Goal: Task Accomplishment & Management: Manage account settings

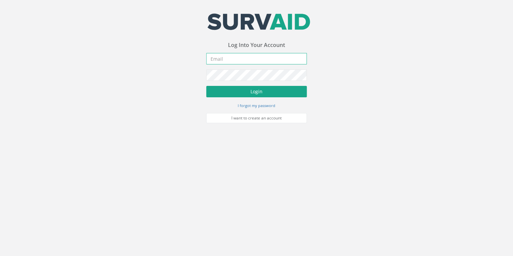
type input "[EMAIL_ADDRESS][DOMAIN_NAME]"
click at [231, 97] on button "Login" at bounding box center [256, 91] width 101 height 11
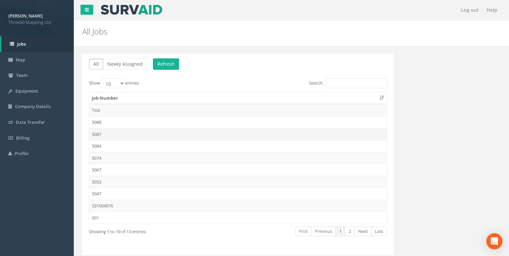
click at [94, 132] on td "5087" at bounding box center [237, 134] width 297 height 12
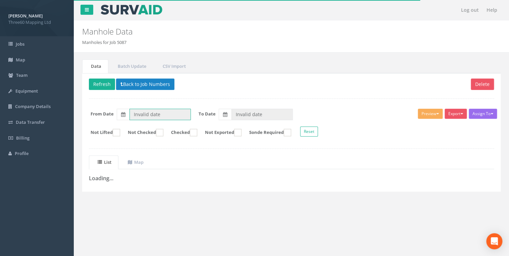
click at [150, 117] on input "Invalid date" at bounding box center [159, 114] width 61 height 11
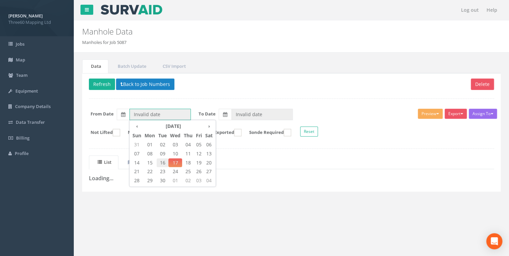
click at [165, 161] on span "16" at bounding box center [163, 162] width 12 height 9
type input "[DATE]"
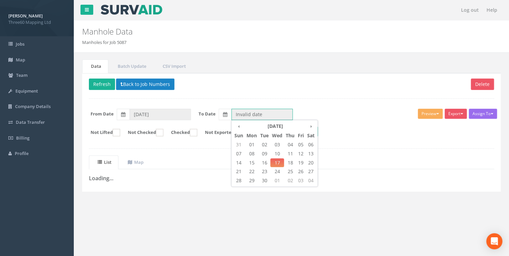
click at [239, 113] on input "Invalid date" at bounding box center [261, 114] width 61 height 11
click at [275, 162] on span "17" at bounding box center [277, 162] width 14 height 9
type input "[DATE]"
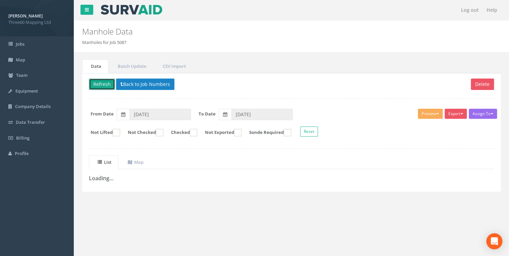
click at [97, 86] on button "Refresh" at bounding box center [102, 83] width 26 height 11
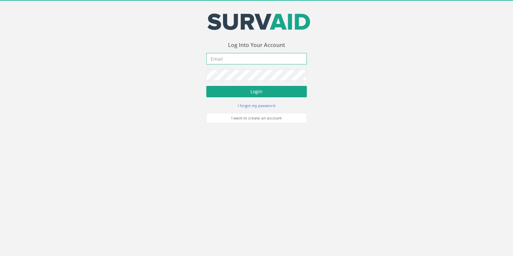
type input "[EMAIL_ADDRESS][DOMAIN_NAME]"
click at [237, 88] on button "Login" at bounding box center [256, 91] width 101 height 11
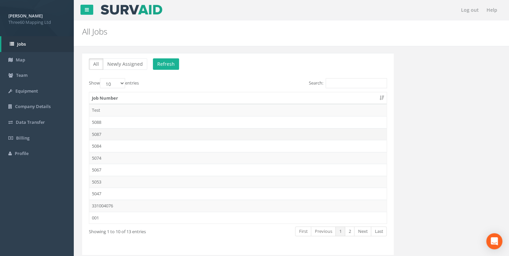
click at [95, 133] on td "5087" at bounding box center [237, 134] width 297 height 12
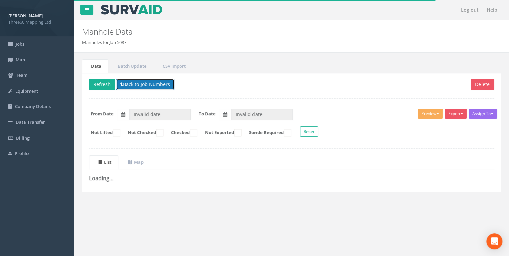
click at [137, 83] on button "Back to Job Numbers" at bounding box center [145, 83] width 58 height 11
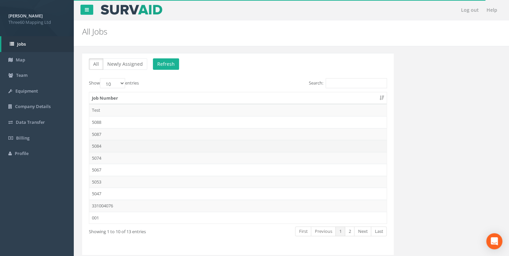
click at [100, 148] on td "5084" at bounding box center [237, 146] width 297 height 12
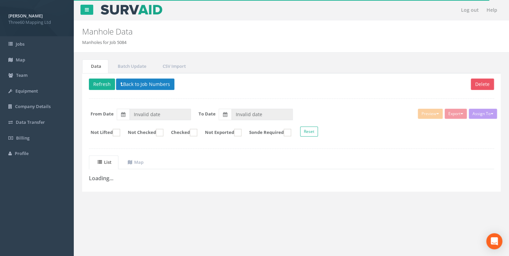
type input "[DATE]"
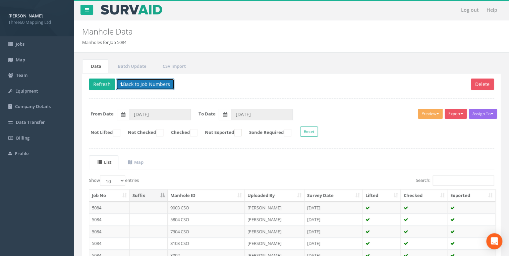
click at [145, 89] on button "Back to Job Numbers" at bounding box center [145, 83] width 58 height 11
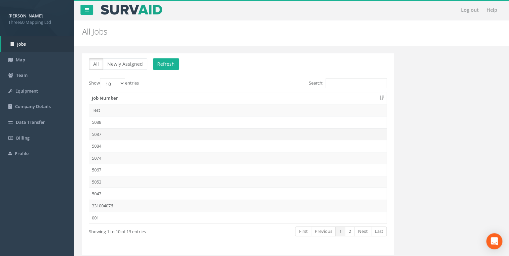
click at [102, 132] on td "5087" at bounding box center [237, 134] width 297 height 12
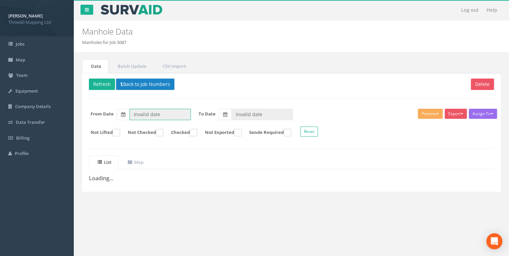
click at [145, 113] on input "Invalid date" at bounding box center [159, 114] width 61 height 11
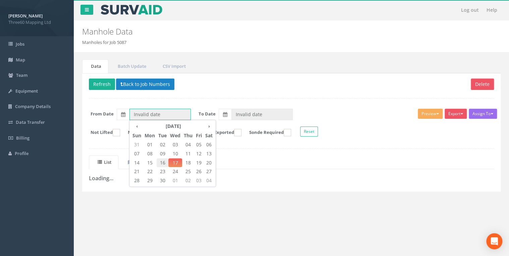
click at [164, 161] on span "16" at bounding box center [163, 162] width 12 height 9
type input "[DATE]"
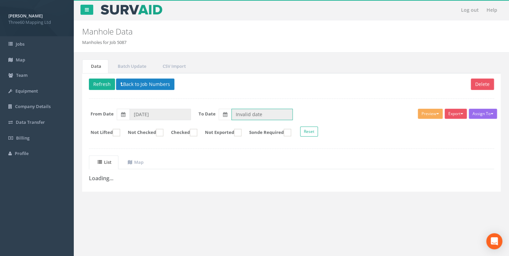
click at [246, 109] on input "Invalid date" at bounding box center [261, 114] width 61 height 11
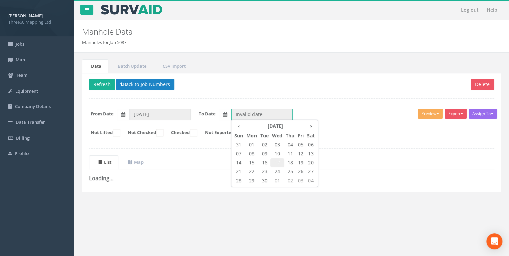
click at [275, 159] on span "17" at bounding box center [277, 162] width 14 height 9
type input "[DATE]"
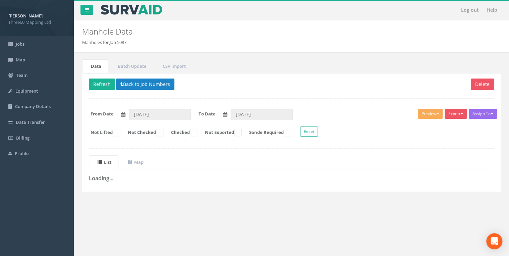
click at [223, 83] on p "Delete Refresh Back to Job Numbers" at bounding box center [291, 84] width 405 height 13
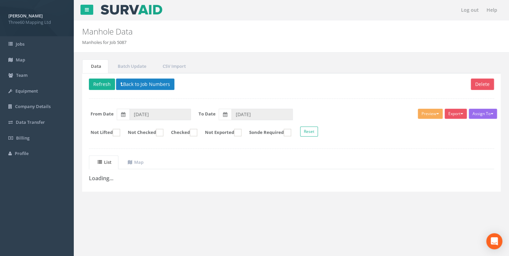
click at [405, 146] on div "Delete Refresh Back to Job Numbers Assign To No Companies Added Export 360 Manh…" at bounding box center [291, 132] width 419 height 118
click at [421, 140] on div "Assign To No Companies Added Export 360 Manhole Heathrow United Utilities SurvA…" at bounding box center [291, 123] width 415 height 37
click at [130, 83] on button "Back to Job Numbers" at bounding box center [145, 83] width 58 height 11
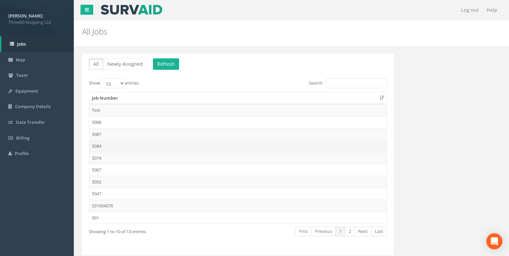
click at [101, 145] on td "5084" at bounding box center [237, 146] width 297 height 12
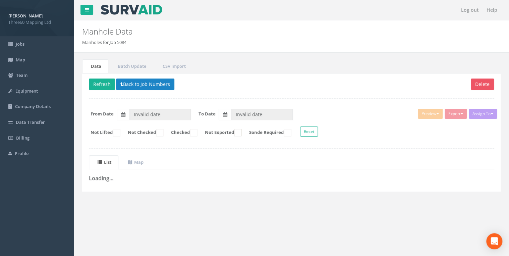
type input "[DATE]"
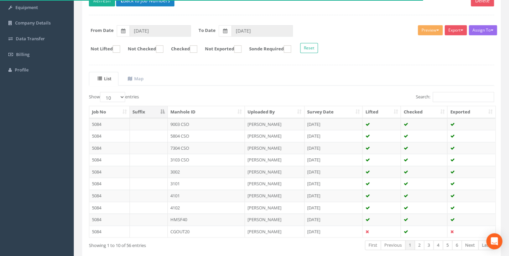
scroll to position [71, 0]
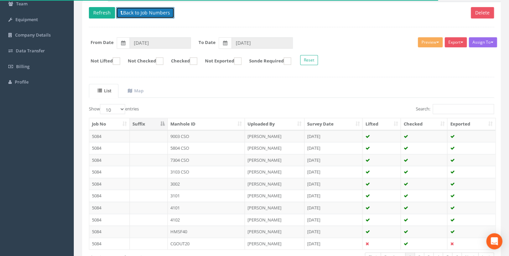
click at [145, 14] on button "Back to Job Numbers" at bounding box center [145, 12] width 58 height 11
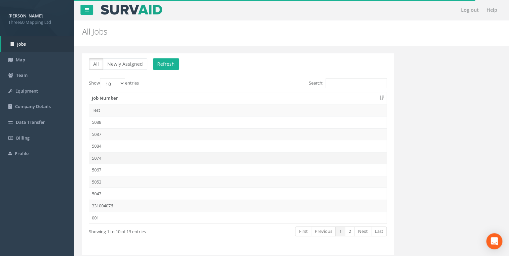
click at [100, 157] on td "5074" at bounding box center [237, 158] width 297 height 12
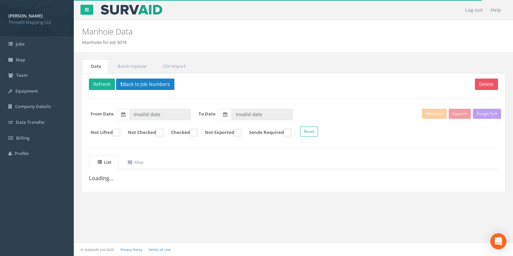
type input "[DATE]"
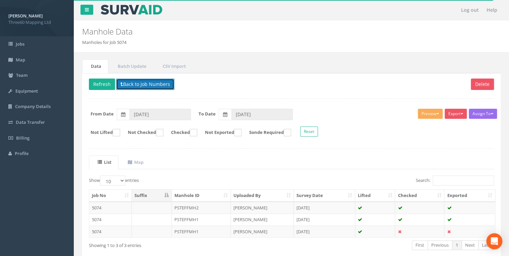
click at [148, 87] on button "Back to Job Numbers" at bounding box center [145, 83] width 58 height 11
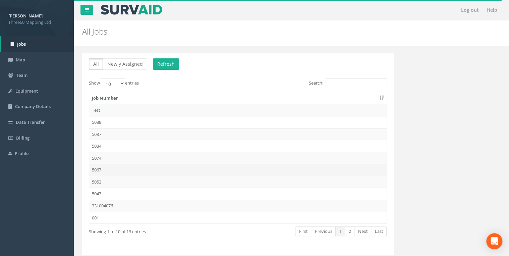
click at [103, 169] on td "5067" at bounding box center [237, 170] width 297 height 12
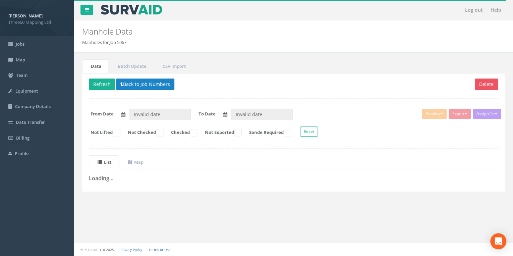
type input "[DATE]"
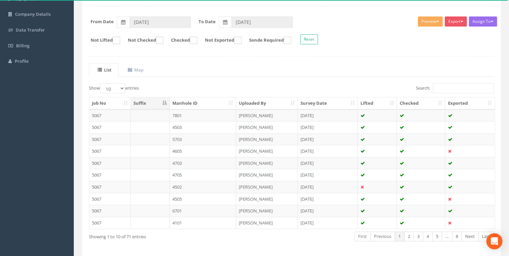
scroll to position [80, 0]
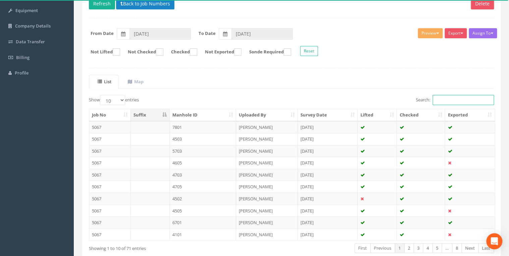
click at [447, 96] on input "Search:" at bounding box center [463, 100] width 61 height 10
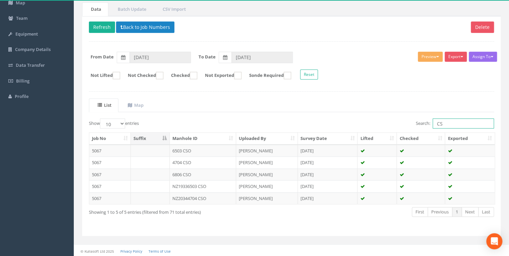
type input "C"
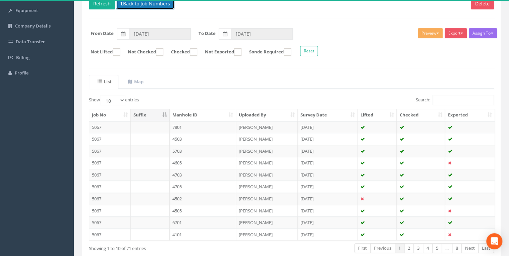
click at [149, 5] on button "Back to Job Numbers" at bounding box center [145, 3] width 58 height 11
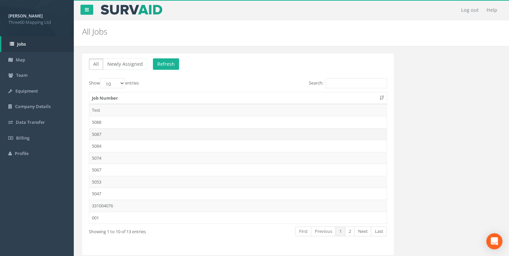
click at [100, 131] on td "5087" at bounding box center [237, 134] width 297 height 12
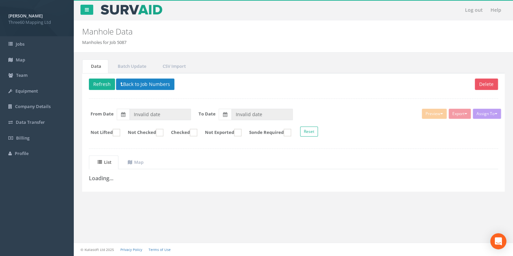
type input "[DATE]"
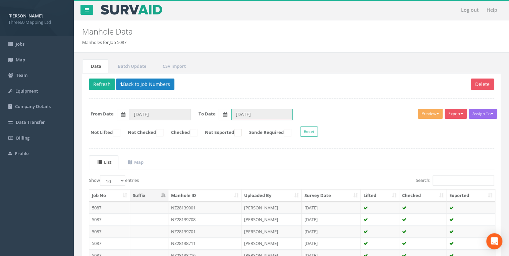
click at [240, 113] on input "[DATE]" at bounding box center [261, 114] width 61 height 11
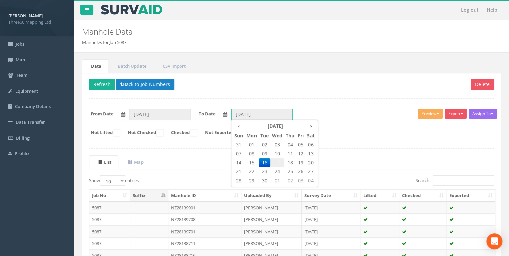
click at [278, 162] on span "17" at bounding box center [277, 162] width 14 height 9
type input "[DATE]"
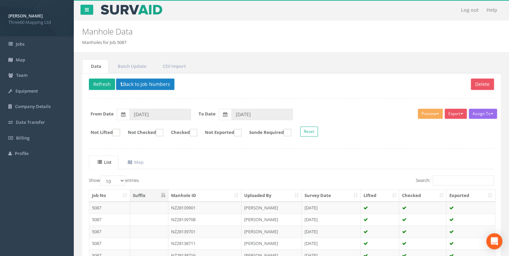
click at [258, 96] on div "Delete Refresh Back to Job Numbers Assign To No Companies Added Export 360 Manh…" at bounding box center [291, 212] width 419 height 279
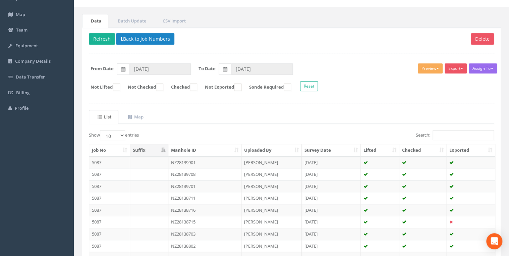
scroll to position [9, 0]
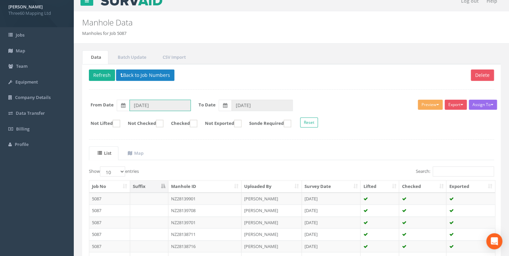
click at [160, 103] on input "[DATE]" at bounding box center [159, 105] width 61 height 11
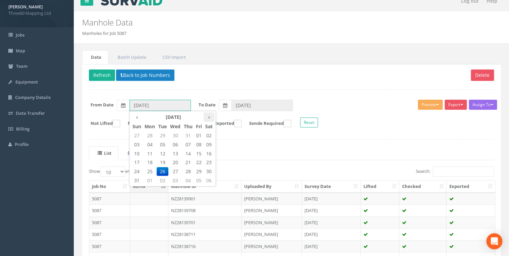
click at [208, 118] on th "›" at bounding box center [209, 116] width 11 height 9
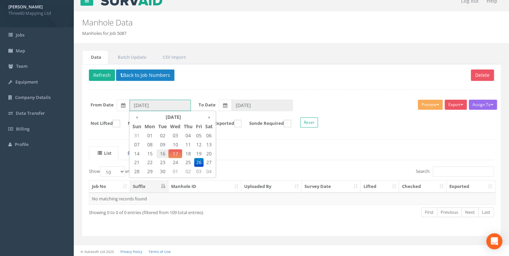
click at [162, 152] on span "16" at bounding box center [163, 153] width 12 height 9
type input "[DATE]"
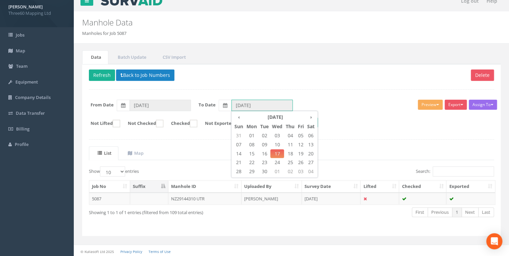
click at [258, 106] on input "[DATE]" at bounding box center [261, 105] width 61 height 11
click at [276, 154] on span "17" at bounding box center [277, 153] width 14 height 9
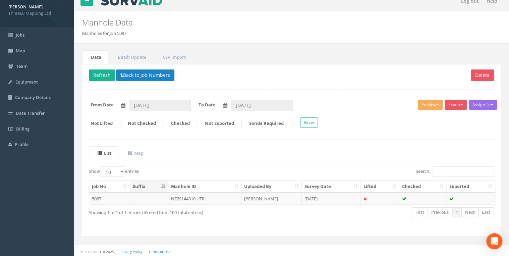
click at [240, 155] on ul "List Map" at bounding box center [291, 153] width 405 height 14
click at [201, 195] on td "NZ29144310 UTR" at bounding box center [204, 199] width 73 height 12
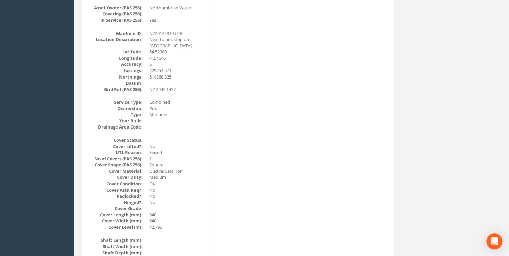
scroll to position [2, 0]
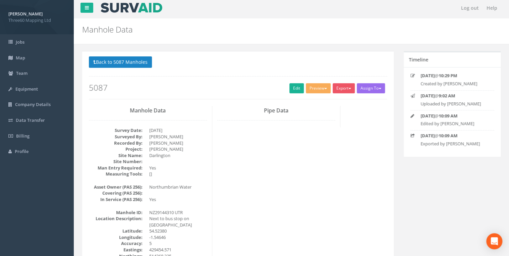
click at [139, 68] on p "Back to 5087 Manholes Back to Map" at bounding box center [238, 62] width 298 height 13
click at [141, 65] on button "Back to 5087 Manholes" at bounding box center [120, 61] width 63 height 11
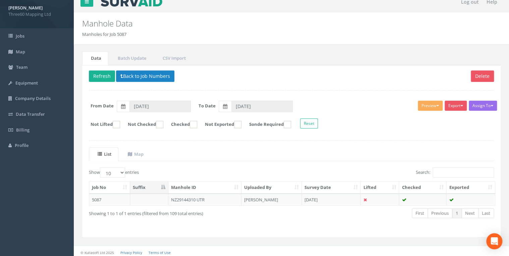
scroll to position [9, 0]
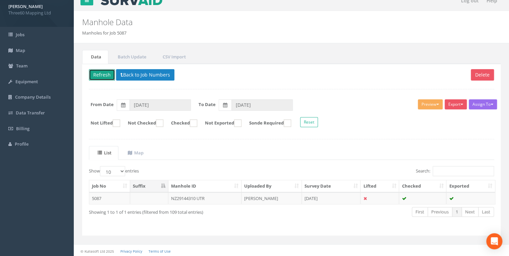
click at [111, 75] on button "Refresh" at bounding box center [102, 74] width 26 height 11
type input "[DATE]"
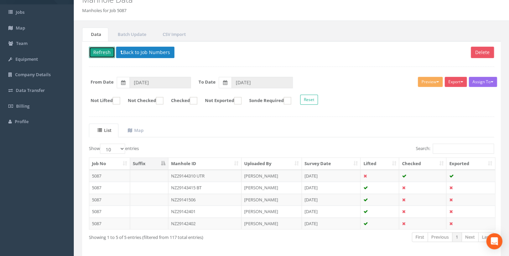
scroll to position [57, 0]
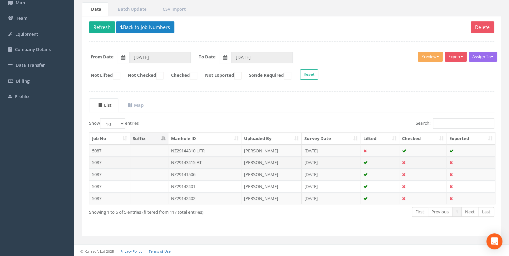
click at [200, 160] on td "NZ29143415 BT" at bounding box center [204, 162] width 73 height 12
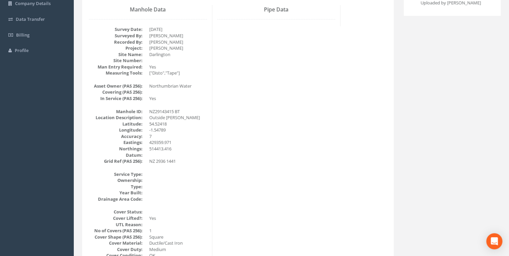
scroll to position [0, 0]
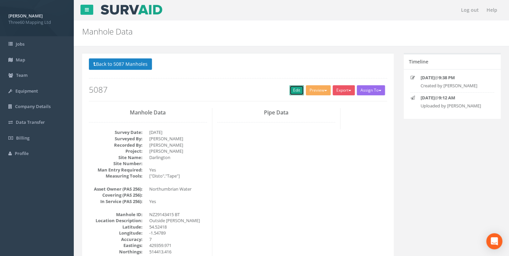
click at [289, 92] on link "Edit" at bounding box center [296, 90] width 14 height 10
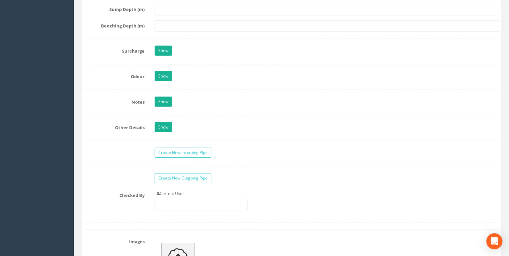
scroll to position [1001, 0]
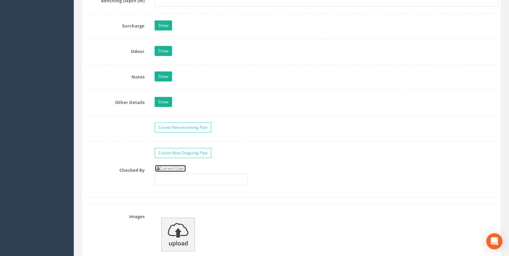
click at [172, 166] on link "Current User" at bounding box center [171, 168] width 32 height 7
type input "[PERSON_NAME]"
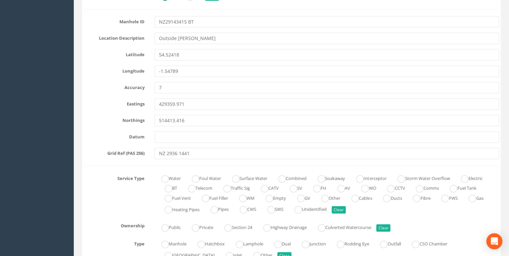
scroll to position [286, 0]
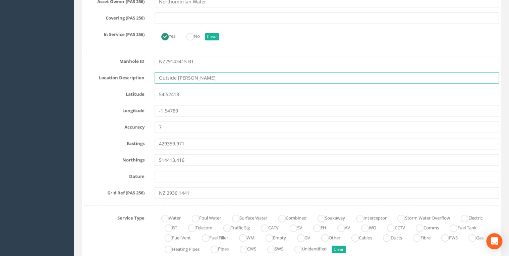
drag, startPoint x: 229, startPoint y: 78, endPoint x: 137, endPoint y: 86, distance: 92.9
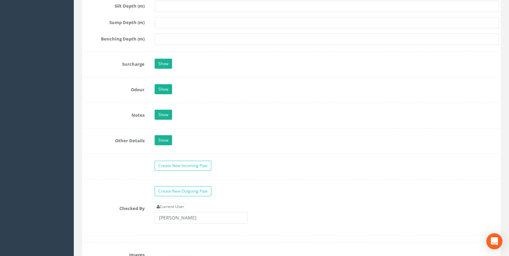
scroll to position [1037, 0]
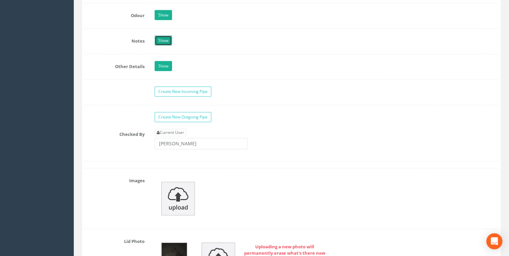
click at [164, 41] on link "Show" at bounding box center [163, 41] width 17 height 10
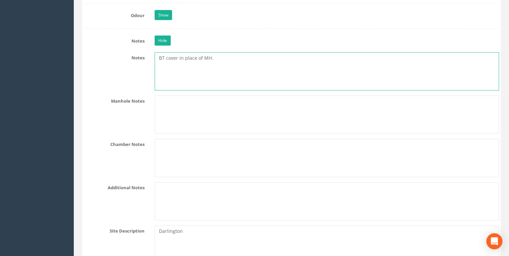
click at [228, 54] on textarea "BT cover in place of MH." at bounding box center [327, 71] width 344 height 38
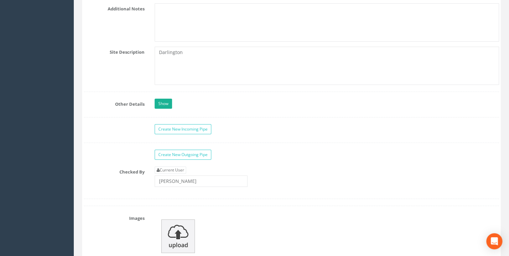
scroll to position [1145, 0]
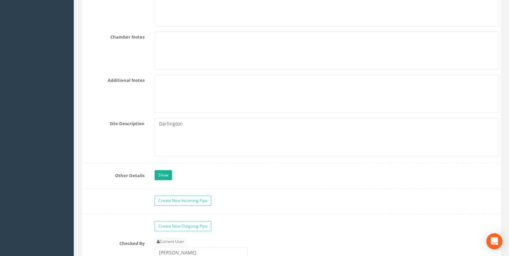
type textarea "BT cover surveyed at request of [PERSON_NAME] supervisor due to being in same l…"
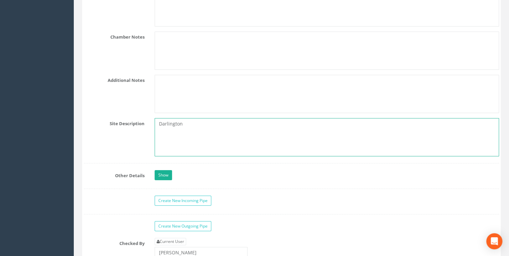
drag, startPoint x: 190, startPoint y: 122, endPoint x: 142, endPoint y: 120, distance: 48.7
click at [142, 120] on div "Site Description [GEOGRAPHIC_DATA]" at bounding box center [291, 137] width 425 height 38
paste textarea "Outside [PERSON_NAME]"
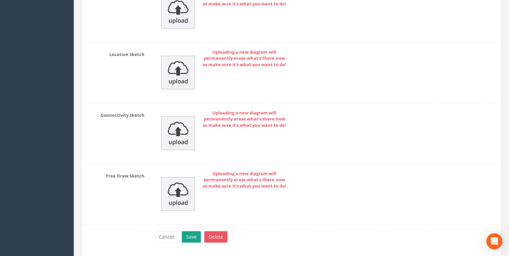
scroll to position [2428, 0]
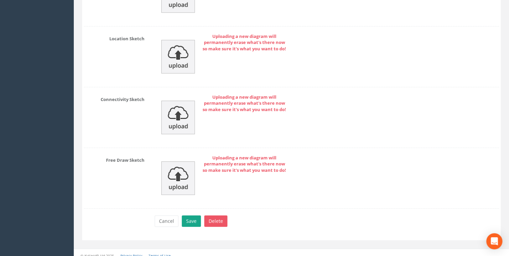
type textarea "Outside [PERSON_NAME]"
click at [194, 216] on button "Save" at bounding box center [191, 220] width 19 height 11
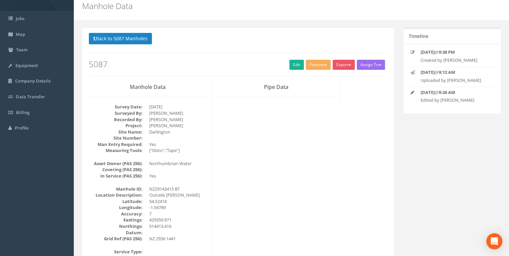
scroll to position [0, 0]
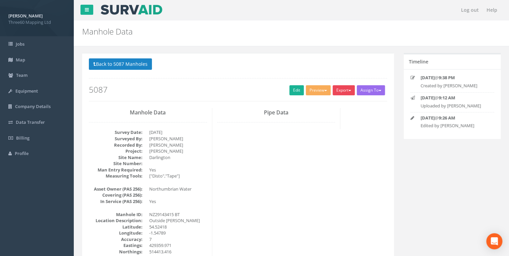
click at [346, 87] on button "Export" at bounding box center [344, 90] width 22 height 10
click at [330, 102] on link "360 Manhole" at bounding box center [330, 104] width 51 height 10
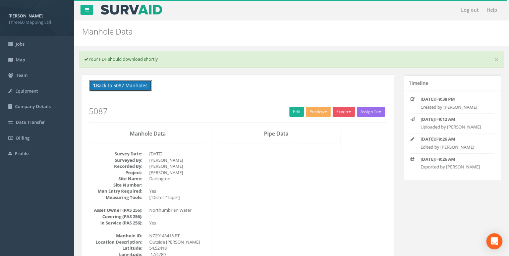
click at [145, 86] on button "Back to 5087 Manholes" at bounding box center [120, 85] width 63 height 11
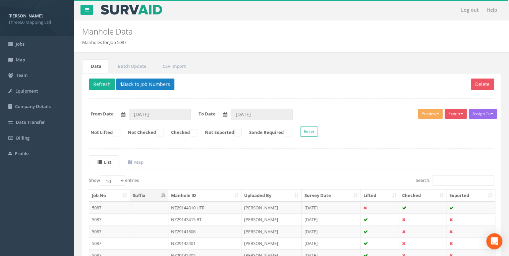
scroll to position [57, 0]
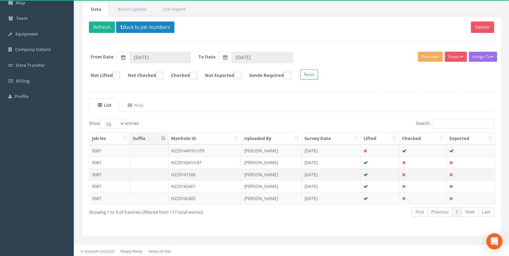
click at [181, 173] on td "NZ29141506" at bounding box center [204, 174] width 73 height 12
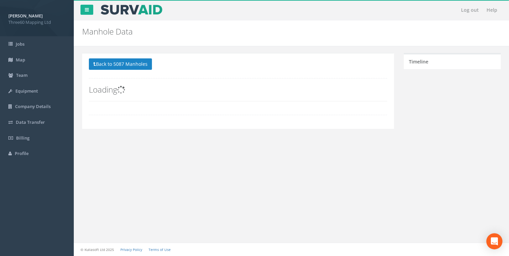
scroll to position [0, 0]
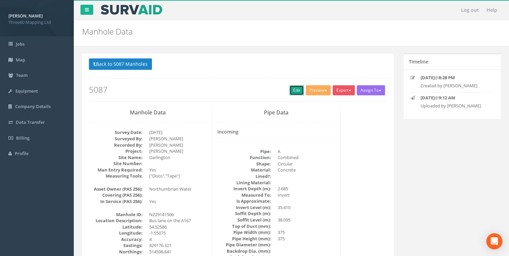
click at [299, 94] on link "Edit" at bounding box center [296, 90] width 14 height 10
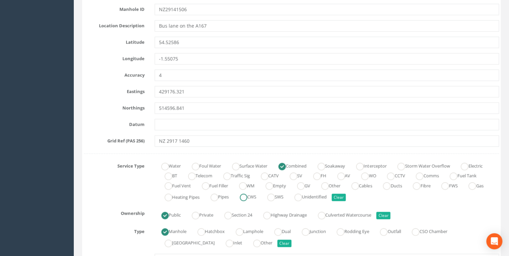
scroll to position [286, 0]
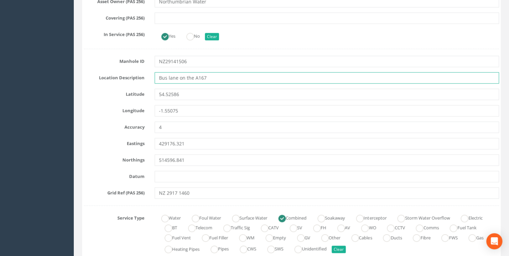
drag, startPoint x: 222, startPoint y: 78, endPoint x: 130, endPoint y: 80, distance: 91.6
click at [130, 80] on div "Location Description Bus lane on the A167" at bounding box center [291, 77] width 425 height 11
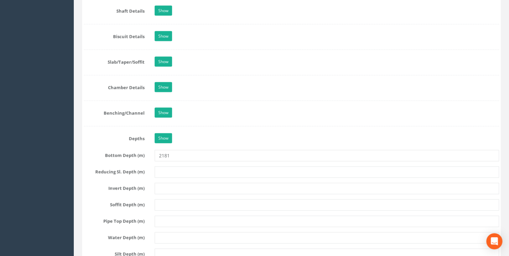
scroll to position [679, 0]
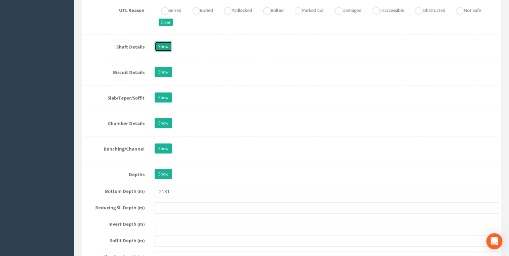
click at [160, 46] on link "Show" at bounding box center [163, 47] width 17 height 10
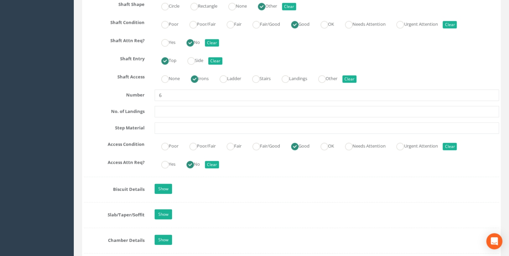
scroll to position [966, 0]
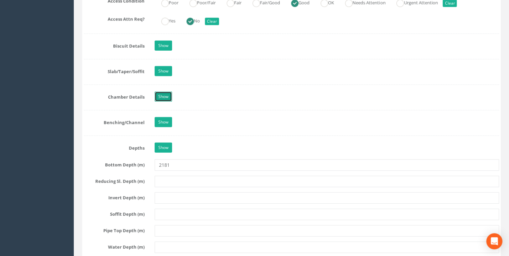
click at [165, 96] on link "Show" at bounding box center [163, 97] width 17 height 10
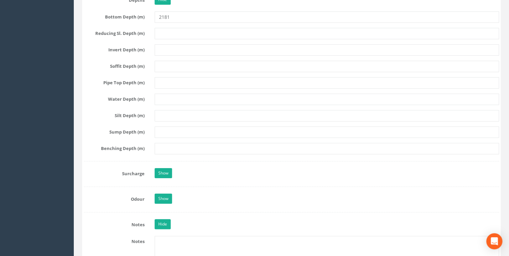
scroll to position [1431, 0]
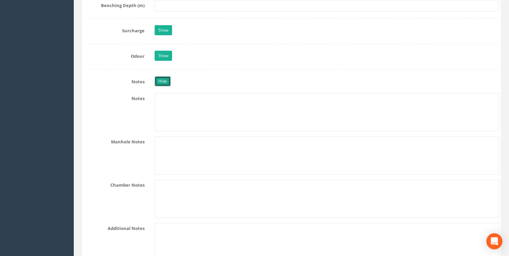
click at [168, 76] on link "Hide" at bounding box center [163, 81] width 16 height 10
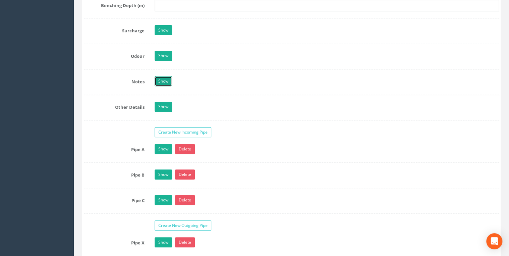
click at [168, 76] on link "Show" at bounding box center [163, 81] width 17 height 10
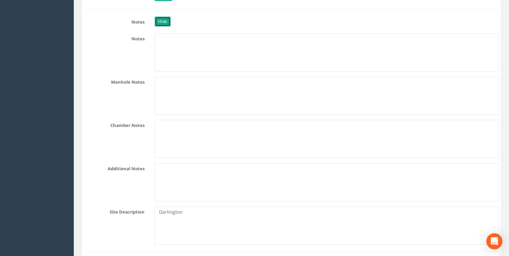
scroll to position [1538, 0]
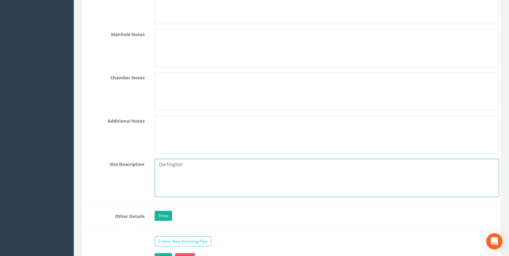
drag, startPoint x: 197, startPoint y: 159, endPoint x: 103, endPoint y: 156, distance: 94.3
click at [103, 159] on div "Site Description [GEOGRAPHIC_DATA]" at bounding box center [291, 178] width 425 height 38
paste textarea "Bus lane on the A167"
type textarea "Bus lane on the A167"
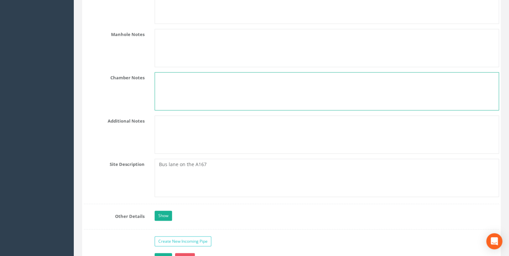
click at [204, 97] on textarea at bounding box center [327, 91] width 344 height 38
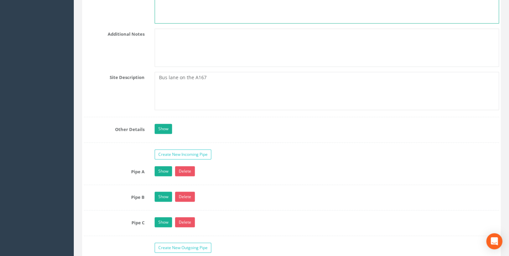
scroll to position [1681, 0]
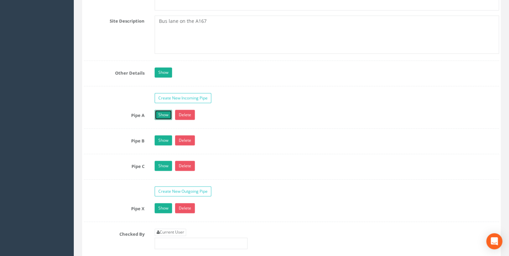
click at [168, 110] on link "Show" at bounding box center [163, 115] width 17 height 10
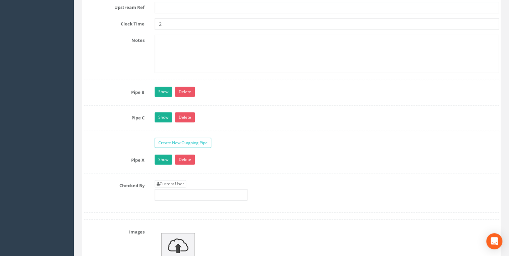
scroll to position [2182, 0]
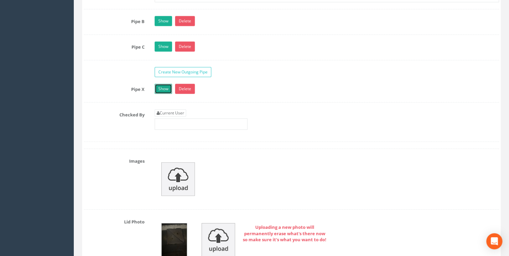
click at [168, 86] on link "Show" at bounding box center [163, 89] width 17 height 10
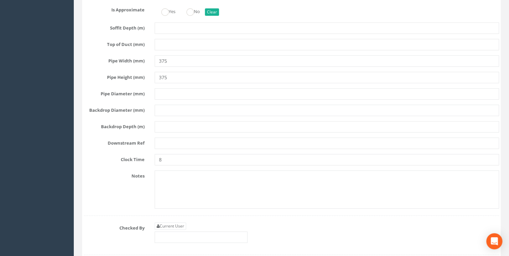
scroll to position [2540, 0]
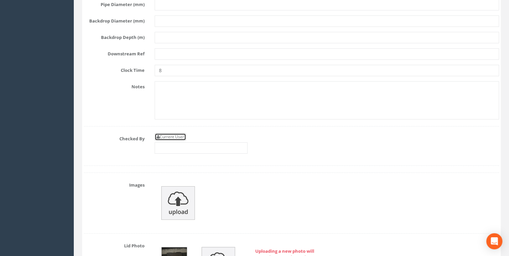
click at [177, 133] on link "Current User" at bounding box center [171, 136] width 32 height 7
type input "[PERSON_NAME]"
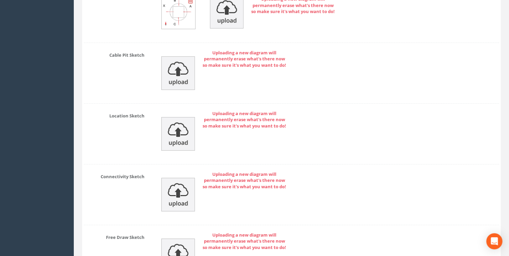
scroll to position [3715, 0]
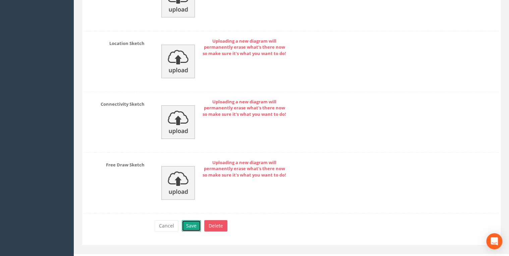
click at [194, 220] on button "Save" at bounding box center [191, 225] width 19 height 11
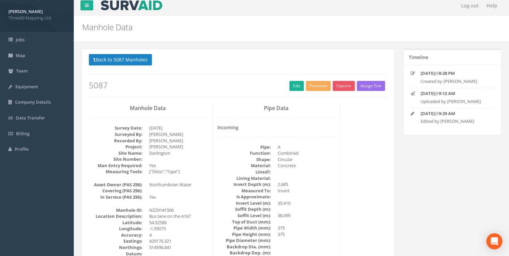
scroll to position [0, 0]
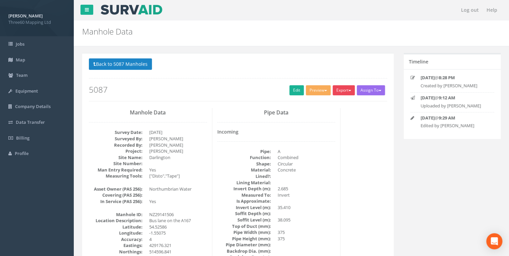
click at [337, 87] on button "Export" at bounding box center [344, 90] width 22 height 10
click at [330, 102] on link "360 Manhole" at bounding box center [330, 104] width 51 height 10
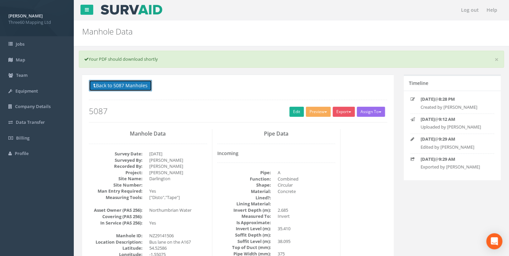
click at [149, 82] on button "Back to 5087 Manholes" at bounding box center [120, 85] width 63 height 11
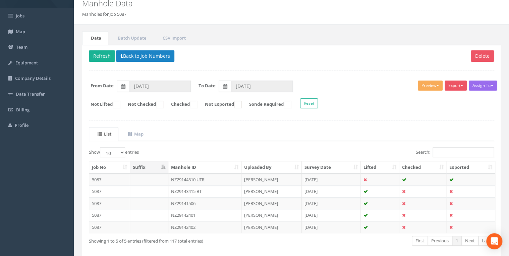
scroll to position [57, 0]
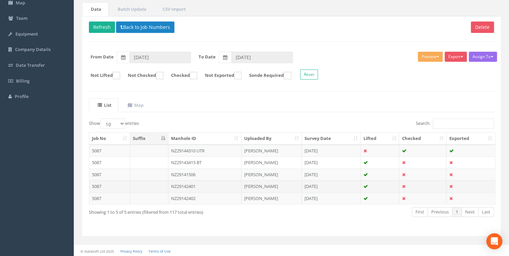
click at [196, 185] on td "NZ29142401" at bounding box center [204, 186] width 73 height 12
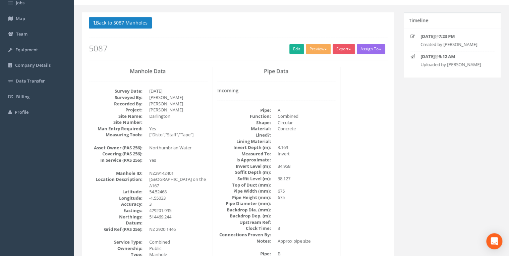
scroll to position [0, 0]
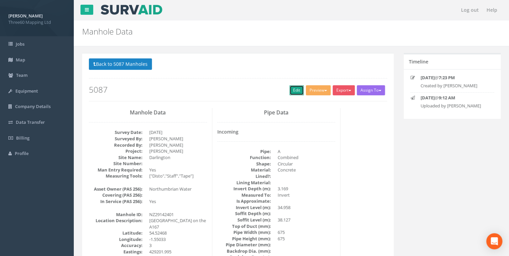
click at [294, 90] on link "Edit" at bounding box center [296, 90] width 14 height 10
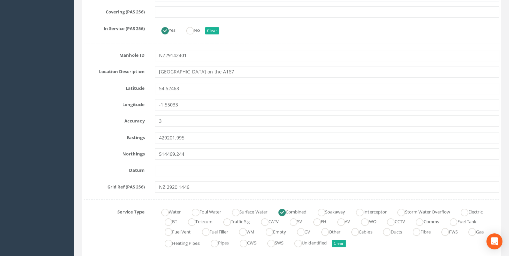
scroll to position [322, 0]
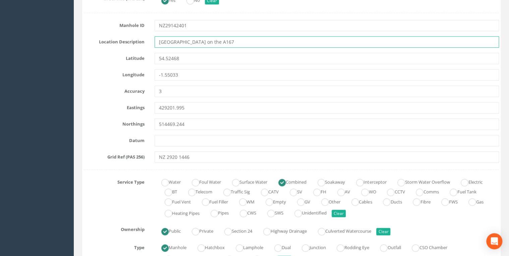
drag, startPoint x: 223, startPoint y: 40, endPoint x: 137, endPoint y: 46, distance: 86.7
click at [137, 46] on div "Location Description [GEOGRAPHIC_DATA] on the A167" at bounding box center [291, 41] width 425 height 11
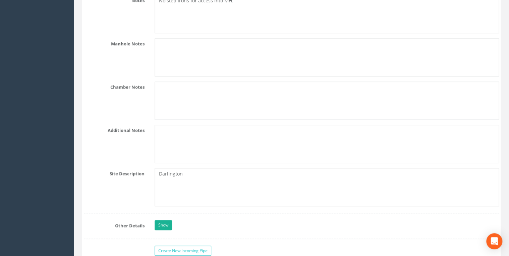
scroll to position [1574, 0]
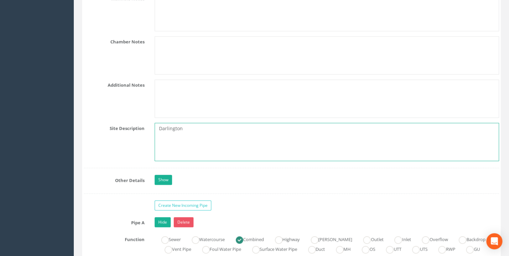
drag, startPoint x: 186, startPoint y: 122, endPoint x: 136, endPoint y: 130, distance: 50.7
click at [136, 130] on div "Site Description [GEOGRAPHIC_DATA]" at bounding box center [291, 142] width 425 height 38
paste textarea "[GEOGRAPHIC_DATA] on the A167"
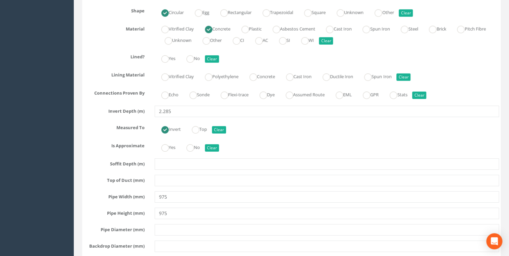
scroll to position [2504, 0]
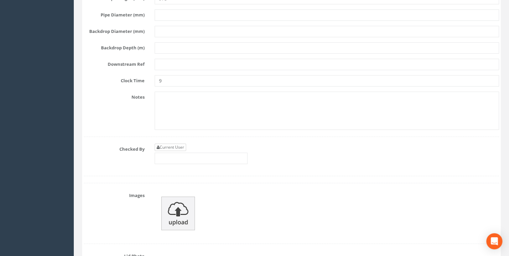
type textarea "[GEOGRAPHIC_DATA] on the A167"
click at [182, 144] on link "Current User" at bounding box center [171, 147] width 32 height 7
type input "[PERSON_NAME]"
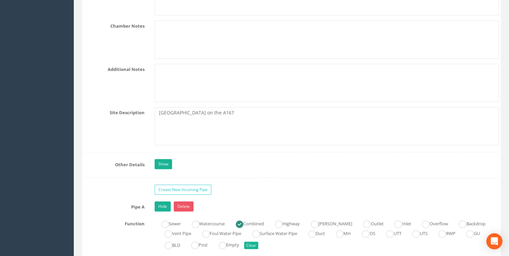
scroll to position [1538, 0]
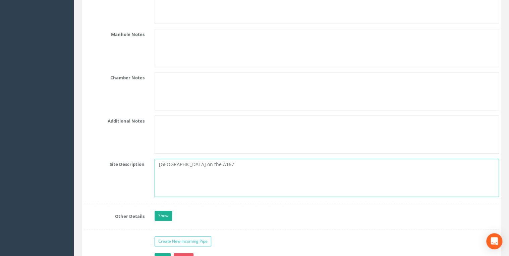
click at [225, 166] on textarea "[GEOGRAPHIC_DATA] on the A167" at bounding box center [327, 178] width 344 height 38
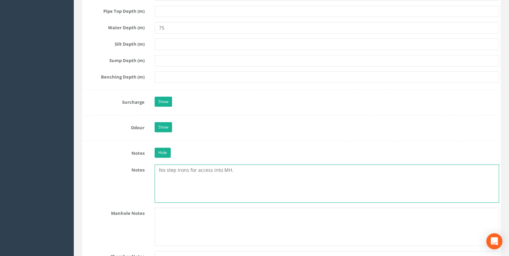
click at [246, 167] on textarea "No step irons for access into MH." at bounding box center [327, 183] width 344 height 38
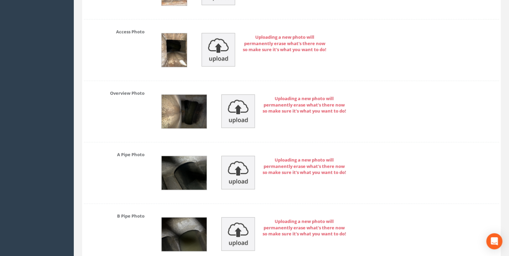
scroll to position [2862, 0]
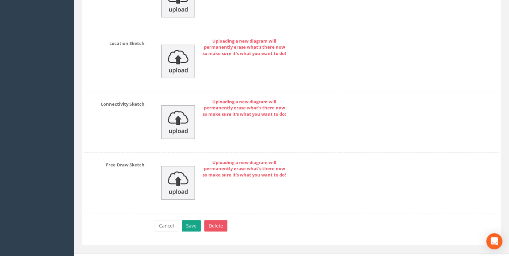
type textarea "No step irons for access into MH. Pipe sizes are approximate"
click at [190, 220] on button "Save" at bounding box center [191, 225] width 19 height 11
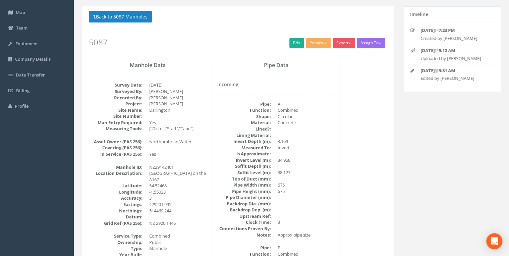
scroll to position [0, 0]
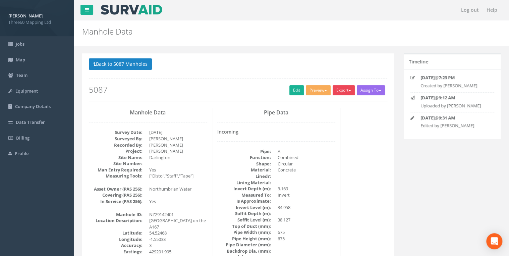
click at [338, 89] on button "Export" at bounding box center [344, 90] width 22 height 10
click at [326, 105] on link "360 Manhole" at bounding box center [330, 104] width 51 height 10
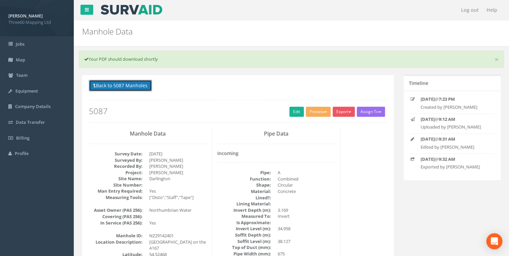
click at [144, 81] on button "Back to 5087 Manholes" at bounding box center [120, 85] width 63 height 11
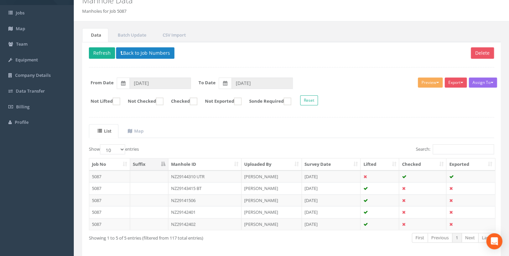
scroll to position [57, 0]
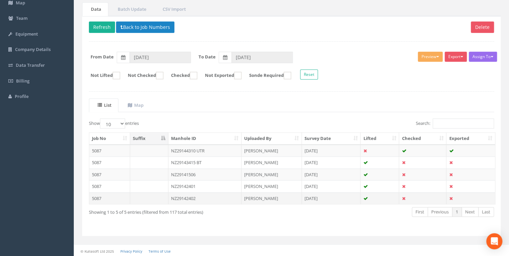
click at [195, 195] on td "NZ29142402" at bounding box center [204, 198] width 73 height 12
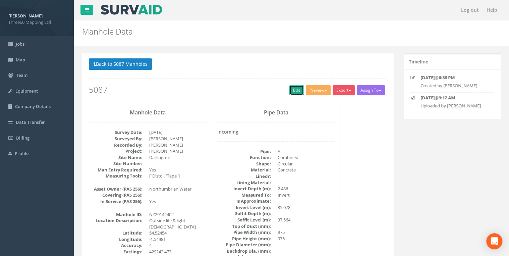
click at [289, 90] on link "Edit" at bounding box center [296, 90] width 14 height 10
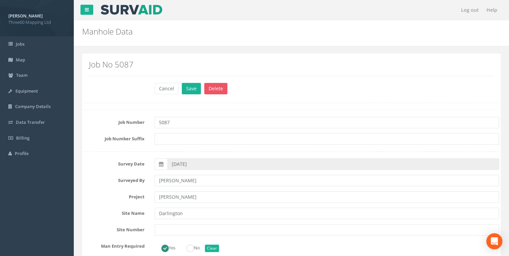
scroll to position [250, 0]
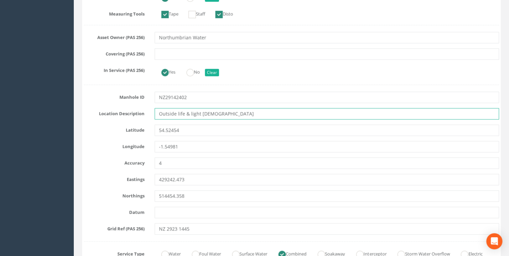
drag, startPoint x: 217, startPoint y: 110, endPoint x: 105, endPoint y: 115, distance: 112.1
click at [105, 115] on div "Location Description Outside life & light [DEMOGRAPHIC_DATA]" at bounding box center [291, 113] width 425 height 11
click at [231, 114] on input "Outside life & light [DEMOGRAPHIC_DATA]" at bounding box center [327, 113] width 344 height 11
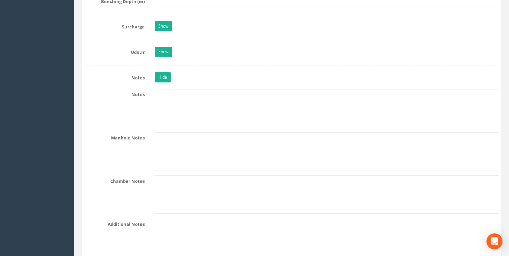
scroll to position [1502, 0]
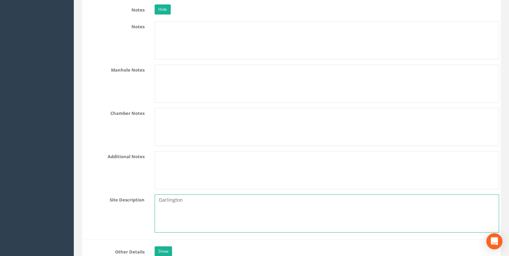
drag, startPoint x: 176, startPoint y: 195, endPoint x: 133, endPoint y: 196, distance: 42.9
click at [133, 196] on div "Site Description [GEOGRAPHIC_DATA]" at bounding box center [291, 213] width 425 height 38
paste textarea "Outside life & light [DEMOGRAPHIC_DATA]"
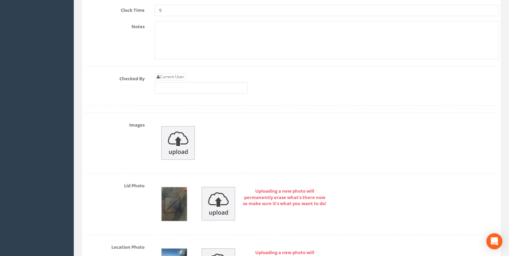
scroll to position [2611, 0]
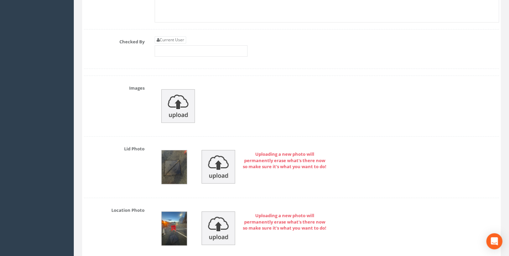
type textarea "Outside life & light [DEMOGRAPHIC_DATA]"
drag, startPoint x: 170, startPoint y: 29, endPoint x: 172, endPoint y: 32, distance: 4.2
click at [170, 36] on link "Current User" at bounding box center [171, 39] width 32 height 7
type input "[PERSON_NAME]"
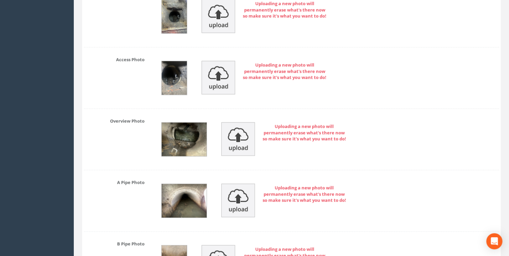
scroll to position [3005, 0]
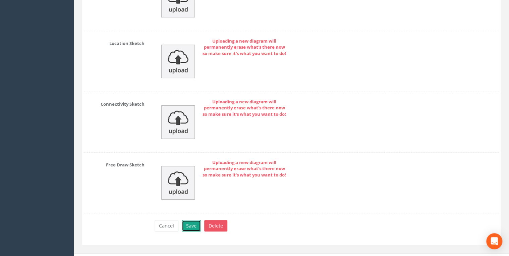
click at [196, 220] on button "Save" at bounding box center [191, 225] width 19 height 11
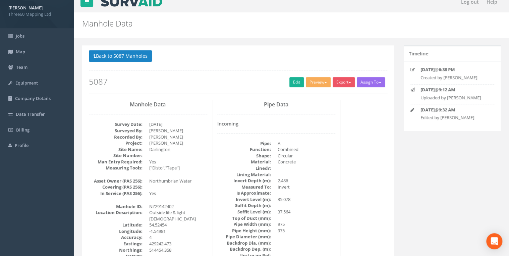
scroll to position [0, 0]
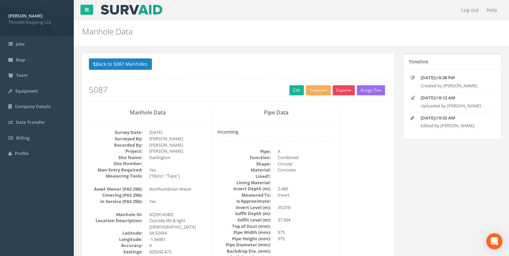
click at [338, 93] on button "Export" at bounding box center [344, 90] width 22 height 10
click at [329, 106] on link "360 Manhole" at bounding box center [330, 104] width 51 height 10
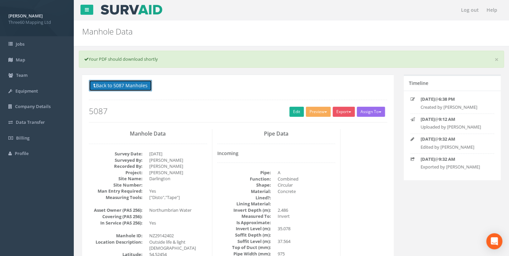
click at [143, 86] on button "Back to 5087 Manholes" at bounding box center [120, 85] width 63 height 11
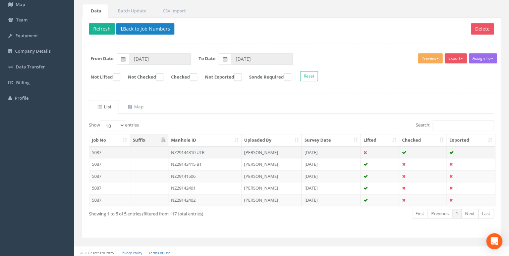
scroll to position [57, 0]
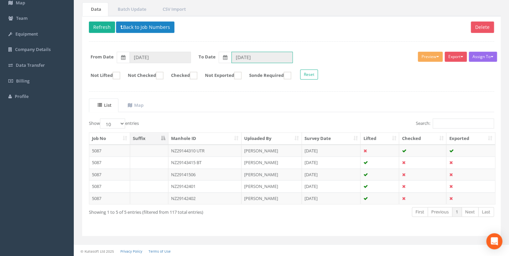
click at [260, 56] on input "[DATE]" at bounding box center [261, 57] width 61 height 11
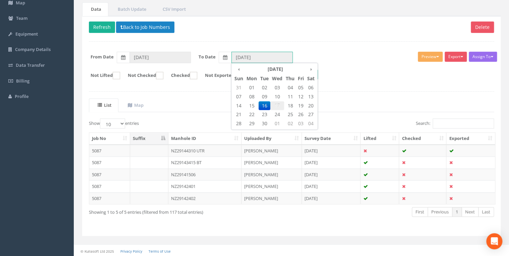
click at [279, 107] on span "17" at bounding box center [277, 105] width 14 height 9
type input "[DATE]"
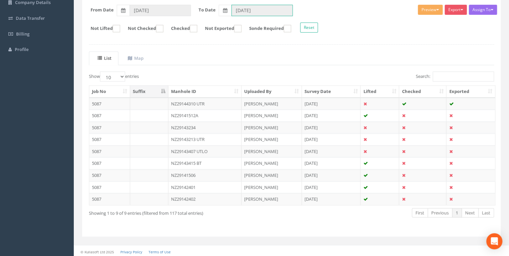
scroll to position [105, 0]
click at [220, 51] on ul "List Map" at bounding box center [291, 58] width 405 height 14
click at [197, 150] on td "NZ29143407 UTLO" at bounding box center [204, 151] width 73 height 12
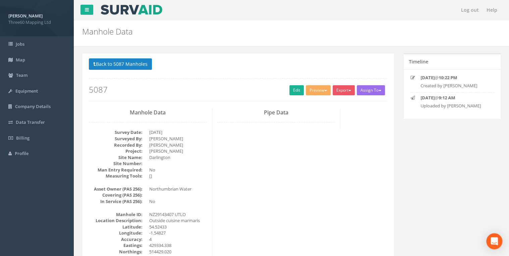
click at [292, 95] on div "Back to 5087 Manholes Back to Map Assign To No Companies Added Export 360 Manho…" at bounding box center [238, 79] width 298 height 43
click at [292, 92] on link "Edit" at bounding box center [296, 90] width 14 height 10
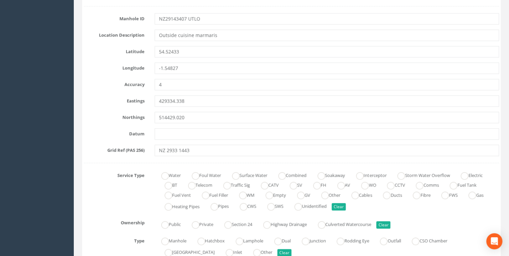
scroll to position [286, 0]
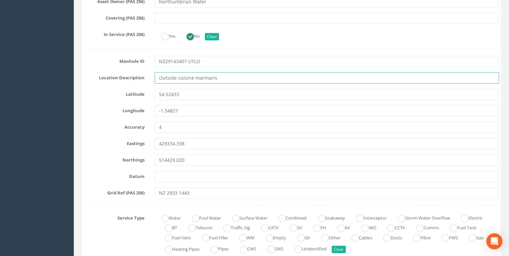
drag, startPoint x: 220, startPoint y: 78, endPoint x: 148, endPoint y: 83, distance: 72.6
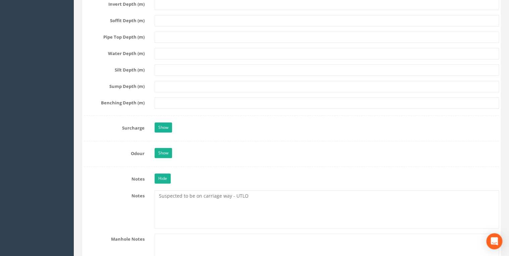
scroll to position [1431, 0]
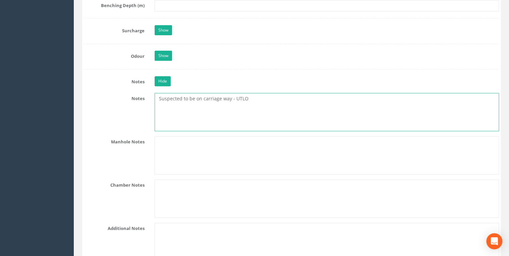
click at [223, 107] on textarea "Suspected to be on carriage way - UTLO" at bounding box center [327, 112] width 344 height 38
click at [264, 95] on textarea "Suspected to be on carriage way - UTLO" at bounding box center [327, 112] width 344 height 38
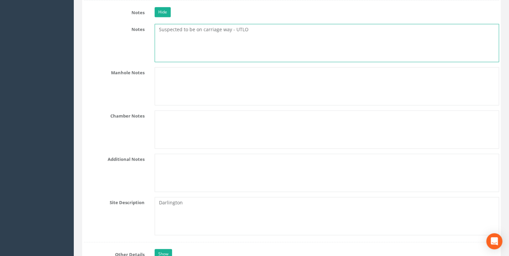
scroll to position [1538, 0]
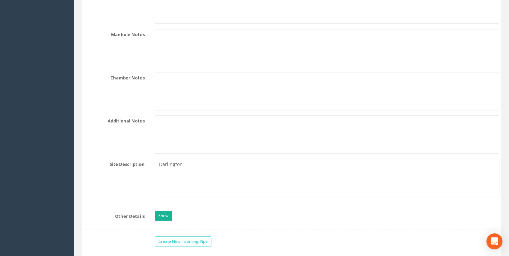
drag, startPoint x: 198, startPoint y: 157, endPoint x: 113, endPoint y: 160, distance: 84.9
click at [113, 160] on div "Site Description [GEOGRAPHIC_DATA]" at bounding box center [291, 178] width 425 height 38
paste textarea "Outside cuisine marmaris"
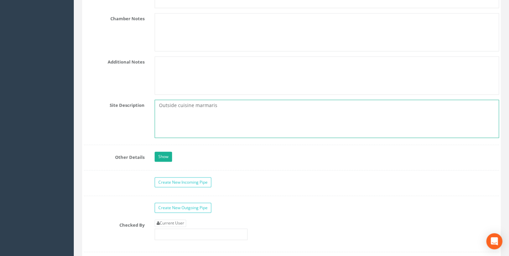
scroll to position [1681, 0]
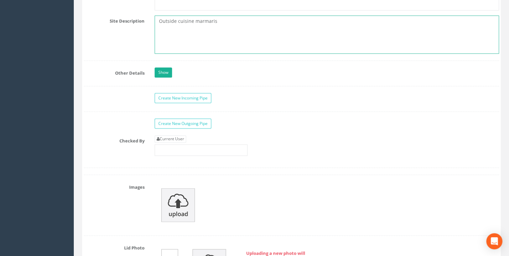
type textarea "Outside cuisine marmaris"
click at [190, 135] on div "Current User" at bounding box center [201, 145] width 93 height 20
drag, startPoint x: 182, startPoint y: 132, endPoint x: 192, endPoint y: 135, distance: 9.9
click at [182, 135] on link "Current User" at bounding box center [171, 138] width 32 height 7
type input "[PERSON_NAME]"
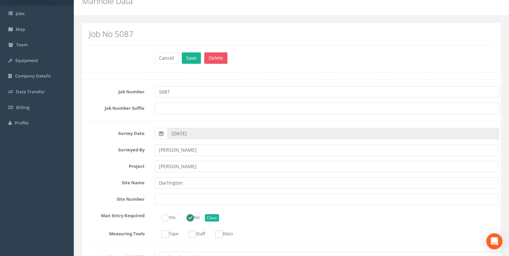
scroll to position [0, 0]
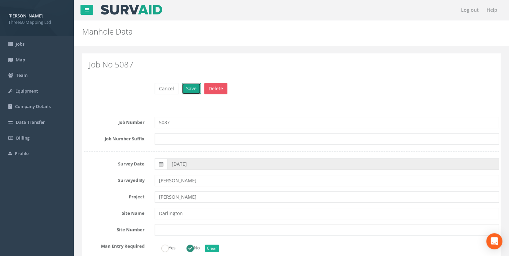
click at [196, 88] on button "Save" at bounding box center [191, 88] width 19 height 11
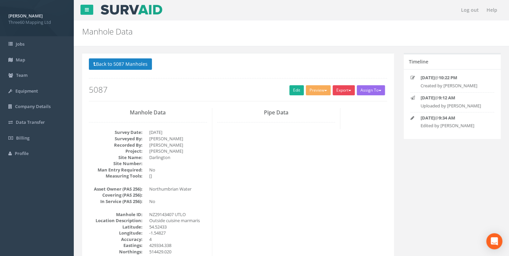
click at [337, 88] on button "Export" at bounding box center [344, 90] width 22 height 10
click at [324, 104] on link "360 Manhole" at bounding box center [330, 104] width 51 height 10
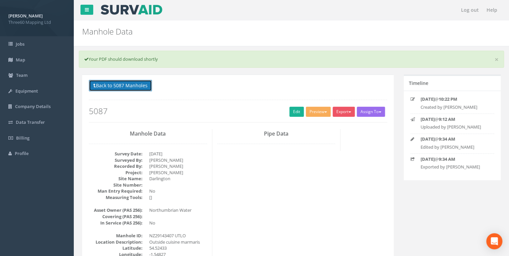
click at [139, 87] on button "Back to 5087 Manholes" at bounding box center [120, 85] width 63 height 11
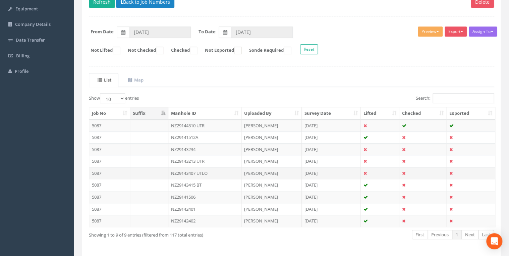
scroll to position [105, 0]
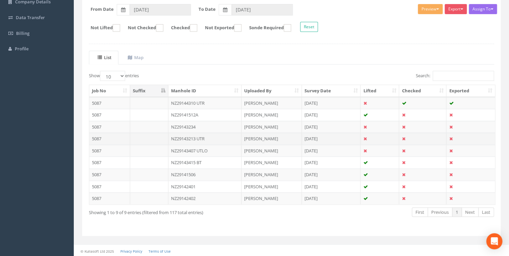
click at [202, 136] on td "NZ29143213 UTR" at bounding box center [204, 138] width 73 height 12
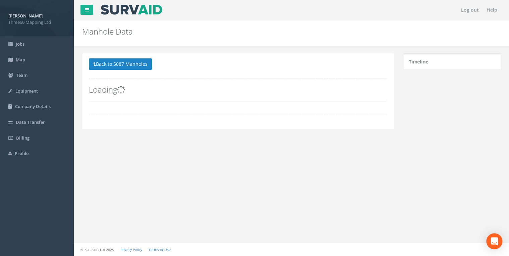
scroll to position [0, 0]
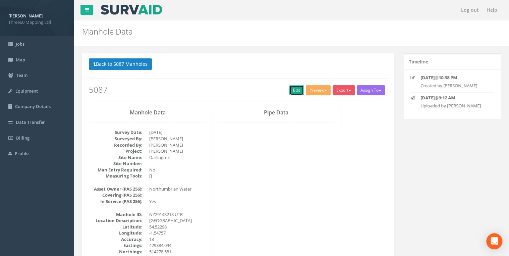
click at [291, 89] on link "Edit" at bounding box center [296, 90] width 14 height 10
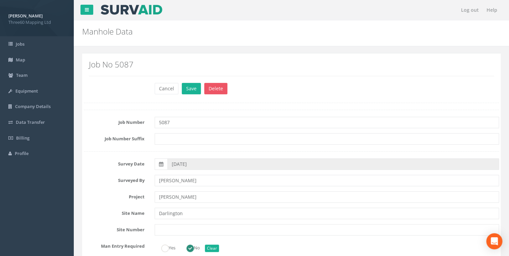
scroll to position [250, 0]
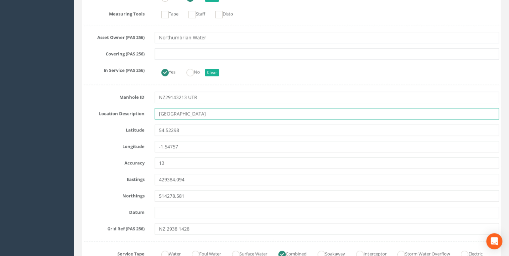
drag, startPoint x: 225, startPoint y: 115, endPoint x: 145, endPoint y: 115, distance: 79.8
click at [145, 115] on div "Location Description [GEOGRAPHIC_DATA]" at bounding box center [291, 113] width 425 height 11
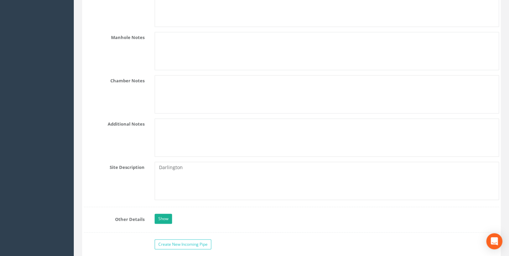
scroll to position [1538, 0]
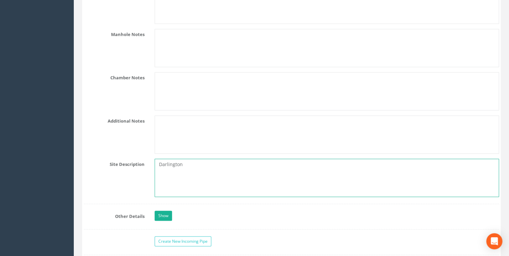
drag, startPoint x: 189, startPoint y: 158, endPoint x: 146, endPoint y: 160, distance: 43.0
click at [146, 160] on div "Site Description [GEOGRAPHIC_DATA]" at bounding box center [291, 178] width 425 height 38
paste textarea "[GEOGRAPHIC_DATA]"
click at [224, 160] on textarea "[GEOGRAPHIC_DATA]" at bounding box center [327, 178] width 344 height 38
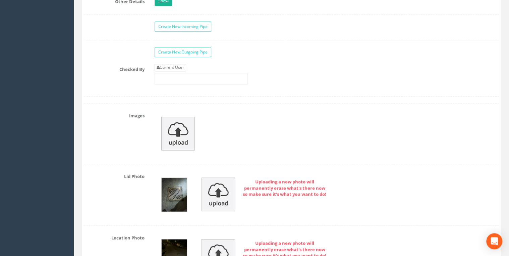
type textarea "[GEOGRAPHIC_DATA]"
click at [177, 64] on link "Current User" at bounding box center [171, 67] width 32 height 7
type input "[PERSON_NAME]"
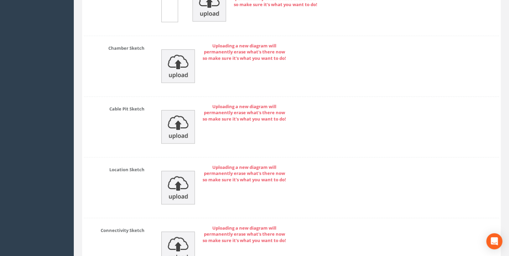
scroll to position [2860, 0]
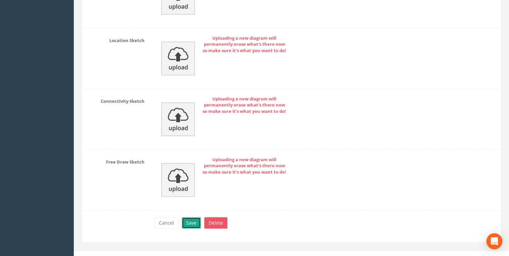
click at [189, 217] on button "Save" at bounding box center [191, 222] width 19 height 11
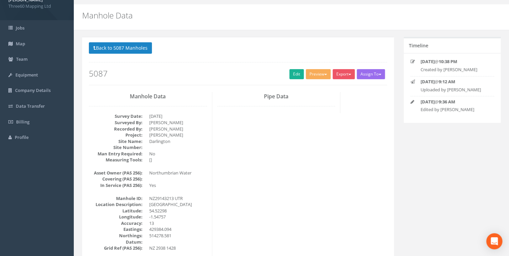
scroll to position [0, 0]
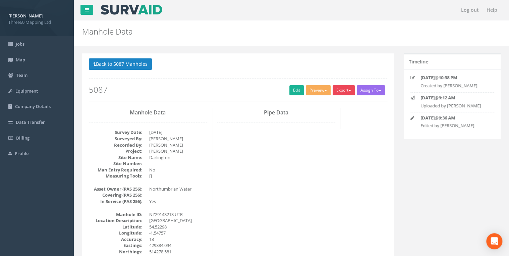
click at [341, 89] on button "Export" at bounding box center [344, 90] width 22 height 10
click at [326, 103] on link "360 Manhole" at bounding box center [330, 104] width 51 height 10
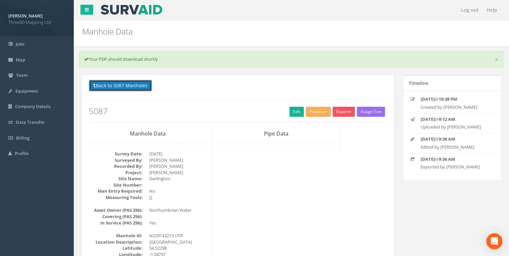
click at [152, 85] on button "Back to 5087 Manholes" at bounding box center [120, 85] width 63 height 11
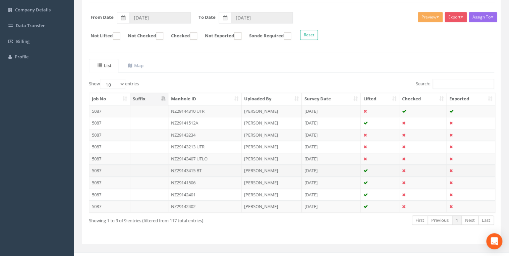
scroll to position [105, 0]
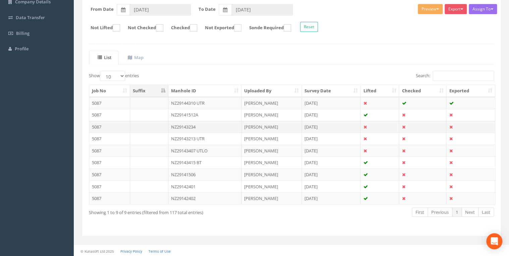
click at [196, 126] on td "NZ29143234" at bounding box center [204, 127] width 73 height 12
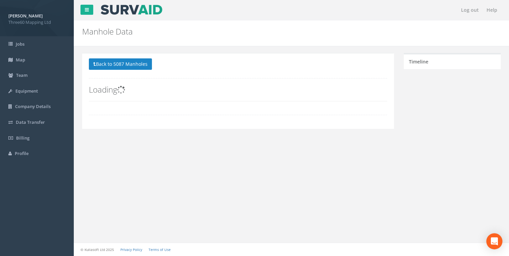
scroll to position [0, 0]
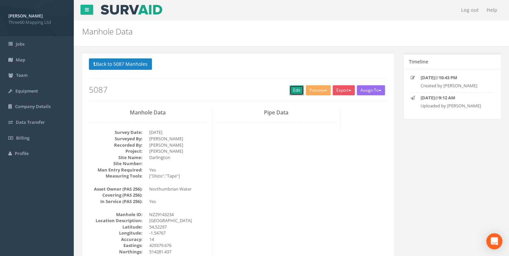
click at [289, 87] on link "Edit" at bounding box center [296, 90] width 14 height 10
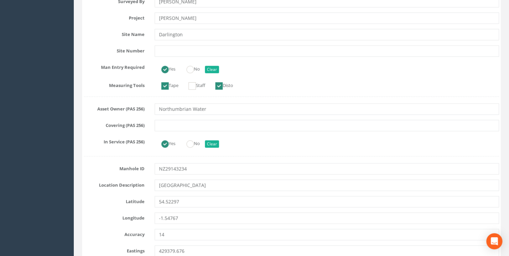
scroll to position [286, 0]
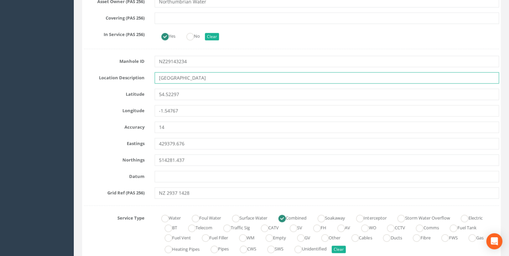
drag, startPoint x: 211, startPoint y: 77, endPoint x: 129, endPoint y: 83, distance: 81.4
click at [207, 79] on input "[GEOGRAPHIC_DATA]" at bounding box center [327, 77] width 344 height 11
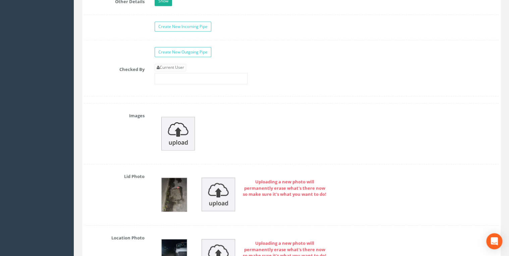
scroll to position [1681, 0]
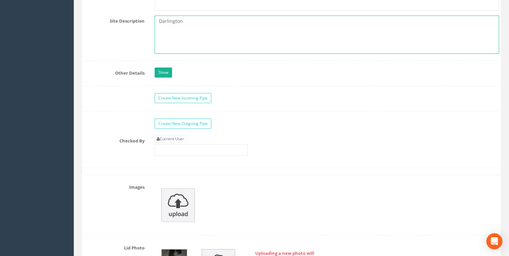
drag, startPoint x: 191, startPoint y: 14, endPoint x: 161, endPoint y: 17, distance: 30.3
click at [161, 17] on textarea "Darlington" at bounding box center [327, 34] width 344 height 38
paste textarea "[GEOGRAPHIC_DATA]"
click at [162, 16] on textarea "DHargreave terrace" at bounding box center [327, 34] width 344 height 38
type textarea "[GEOGRAPHIC_DATA]"
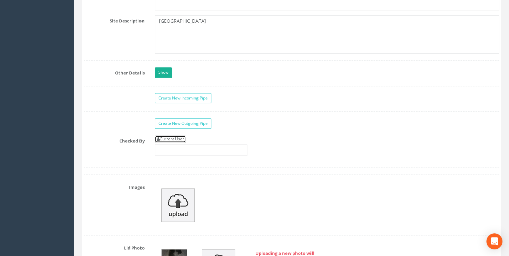
click at [184, 135] on link "Current User" at bounding box center [171, 138] width 32 height 7
type input "[PERSON_NAME]"
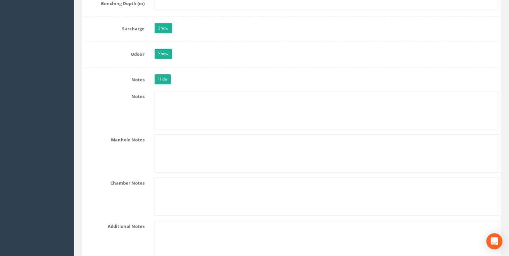
scroll to position [1395, 0]
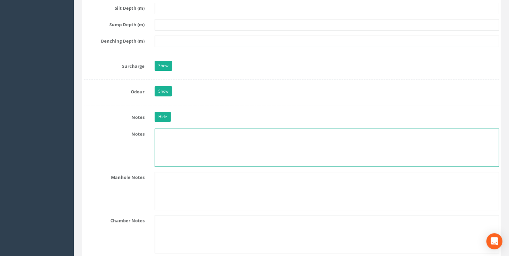
click at [175, 141] on textarea at bounding box center [327, 147] width 344 height 38
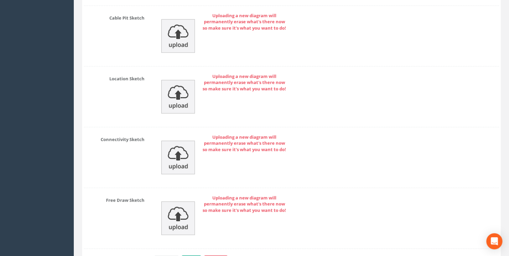
scroll to position [2860, 0]
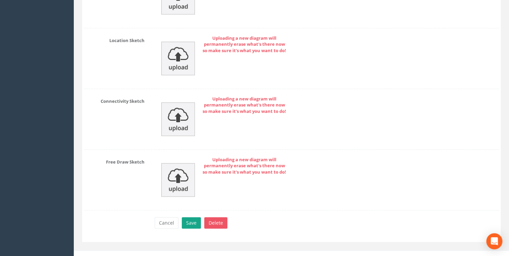
type textarea "Unable to Raise"
click at [190, 217] on button "Save" at bounding box center [191, 222] width 19 height 11
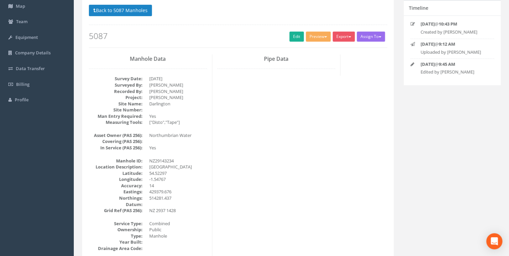
scroll to position [0, 0]
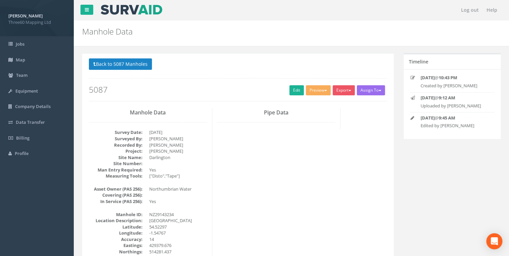
click at [339, 83] on div "Back to 5087 Manholes Back to Map Assign To No Companies Added Export 360 Manho…" at bounding box center [238, 79] width 298 height 43
click at [347, 91] on button "Export" at bounding box center [344, 90] width 22 height 10
click at [326, 99] on link "360 Manhole" at bounding box center [330, 104] width 51 height 10
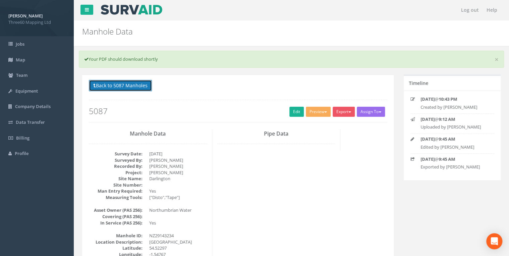
click at [121, 83] on button "Back to 5087 Manholes" at bounding box center [120, 85] width 63 height 11
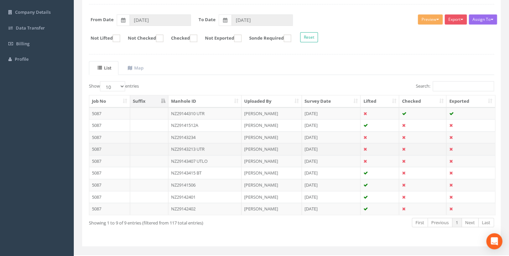
scroll to position [105, 0]
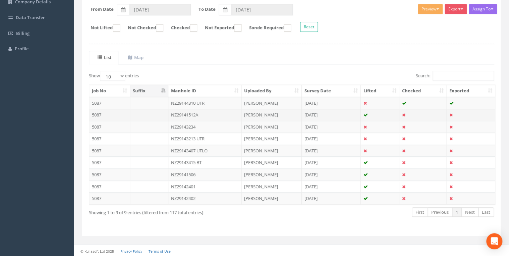
click at [170, 114] on td "NZ29141512A" at bounding box center [204, 115] width 73 height 12
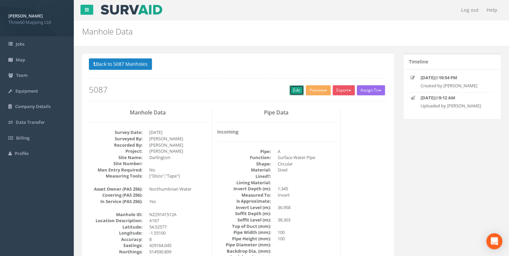
click at [289, 89] on link "Edit" at bounding box center [296, 90] width 14 height 10
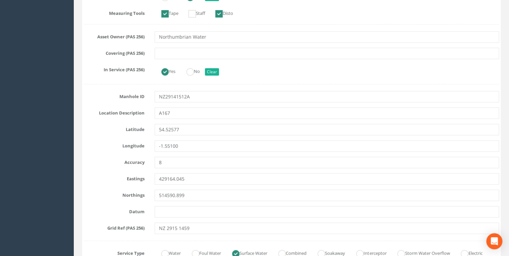
scroll to position [250, 0]
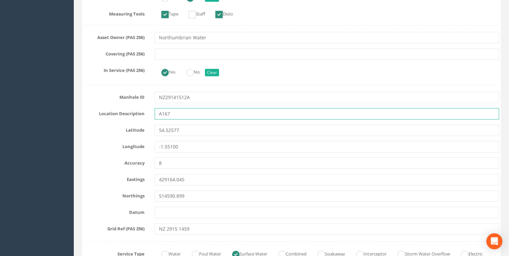
drag, startPoint x: 165, startPoint y: 113, endPoint x: 159, endPoint y: 113, distance: 6.7
click at [159, 113] on input "A167" at bounding box center [327, 113] width 344 height 11
click at [186, 113] on input "A167" at bounding box center [327, 113] width 344 height 11
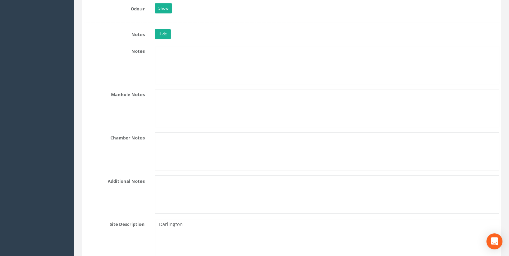
scroll to position [1538, 0]
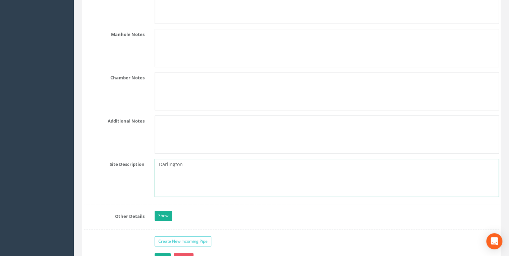
drag, startPoint x: 183, startPoint y: 161, endPoint x: 146, endPoint y: 161, distance: 36.9
click at [146, 161] on div "Site Description [GEOGRAPHIC_DATA]" at bounding box center [291, 178] width 425 height 38
paste textarea "A167"
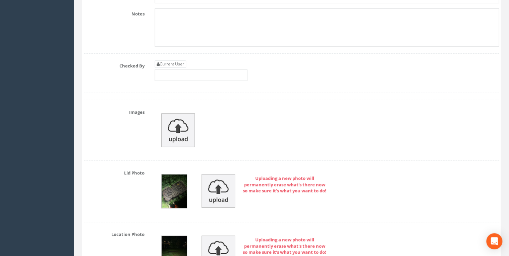
scroll to position [2611, 0]
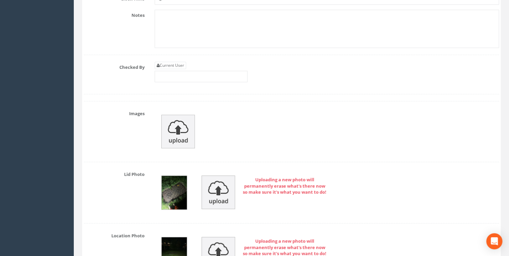
type textarea "A167"
click at [173, 62] on link "Current User" at bounding box center [171, 65] width 32 height 7
type input "[PERSON_NAME]"
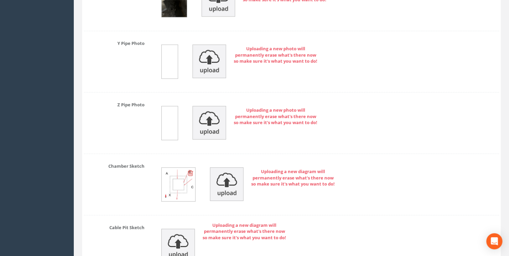
scroll to position [3715, 0]
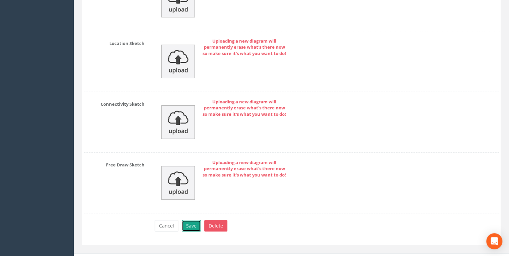
click at [190, 220] on button "Save" at bounding box center [191, 225] width 19 height 11
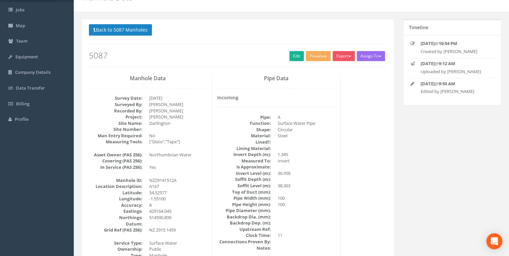
scroll to position [0, 0]
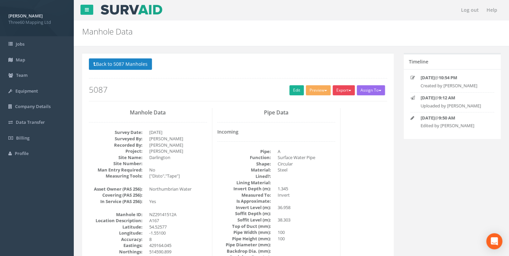
click at [333, 89] on button "Export" at bounding box center [344, 90] width 22 height 10
click at [330, 101] on link "360 Manhole" at bounding box center [330, 104] width 51 height 10
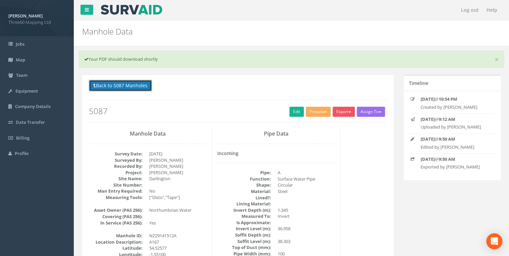
click at [134, 85] on button "Back to 5087 Manholes" at bounding box center [120, 85] width 63 height 11
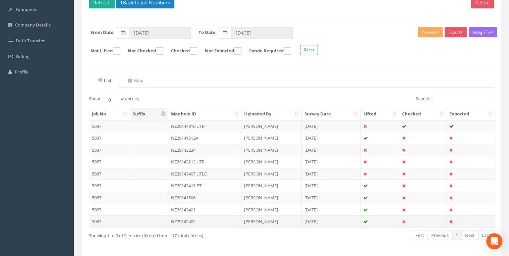
scroll to position [105, 0]
